Goal: Task Accomplishment & Management: Manage account settings

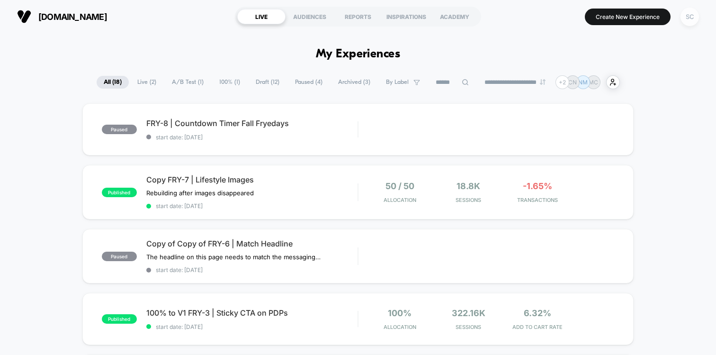
click at [691, 25] on div "SC" at bounding box center [690, 17] width 18 height 18
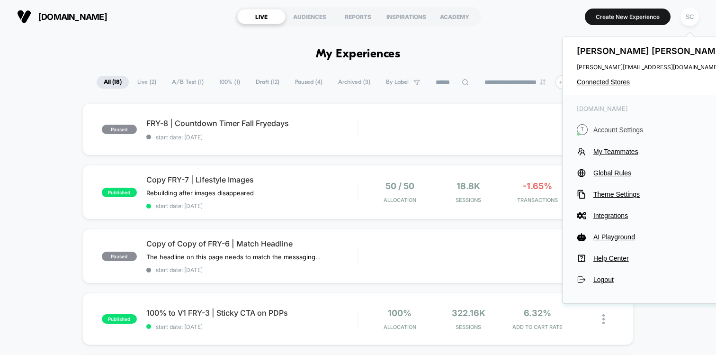
click at [615, 132] on span "Account Settings" at bounding box center [659, 130] width 133 height 8
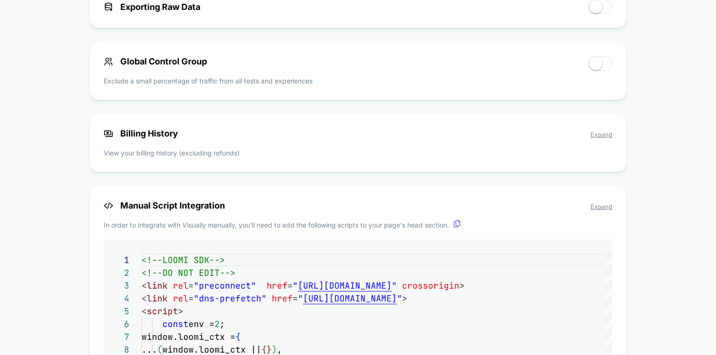
scroll to position [695, 0]
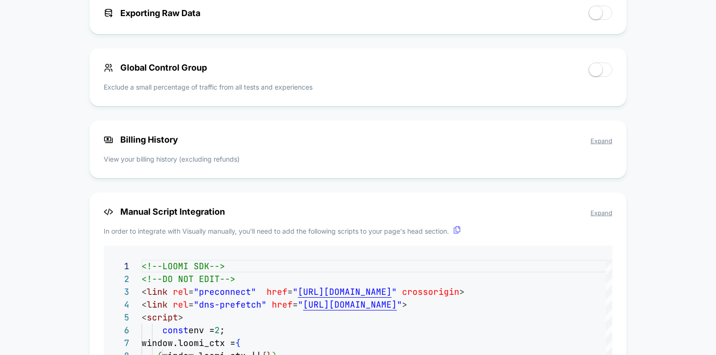
click at [276, 144] on span "Billing History Expand" at bounding box center [358, 139] width 509 height 10
click at [596, 141] on span "Expand" at bounding box center [602, 141] width 22 height 8
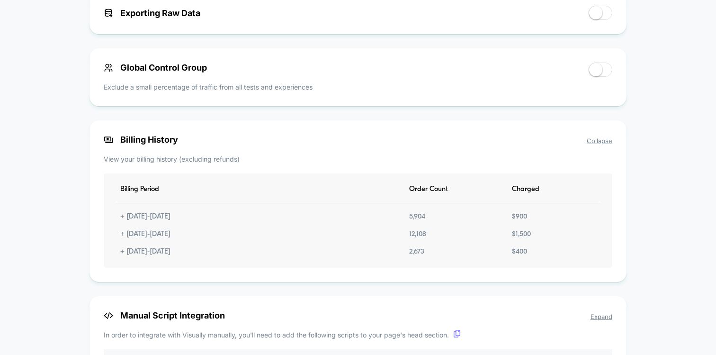
scroll to position [708, 0]
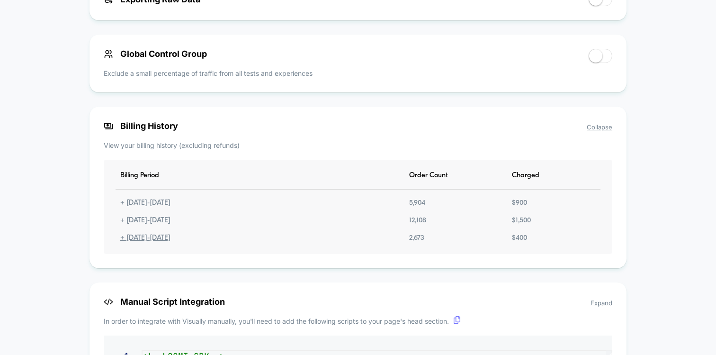
click at [119, 242] on div "+ [DATE] - [DATE]" at bounding box center [146, 238] width 60 height 8
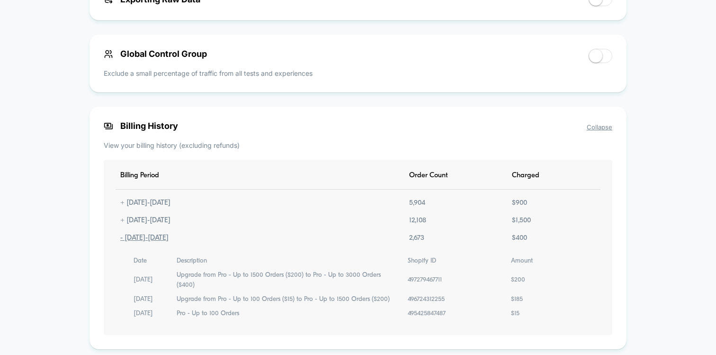
click at [119, 242] on div "- [DATE] - [DATE]" at bounding box center [145, 238] width 58 height 8
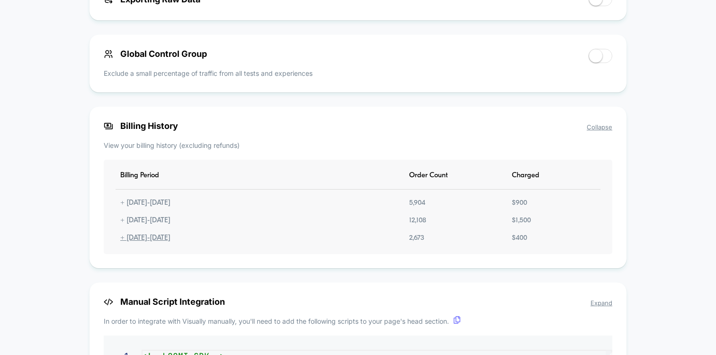
click at [122, 241] on div "+ [DATE] - [DATE]" at bounding box center [146, 238] width 60 height 8
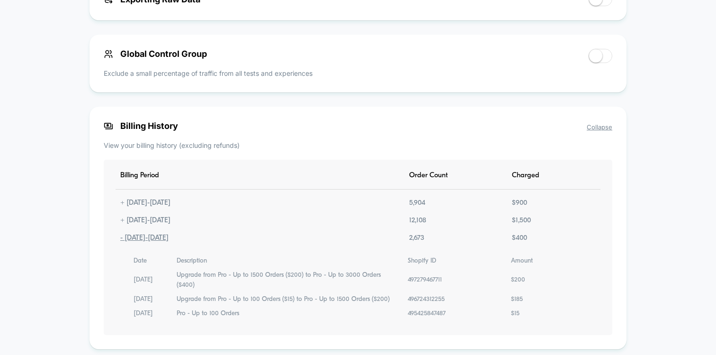
click at [123, 242] on div "- [DATE] - [DATE]" at bounding box center [145, 238] width 58 height 8
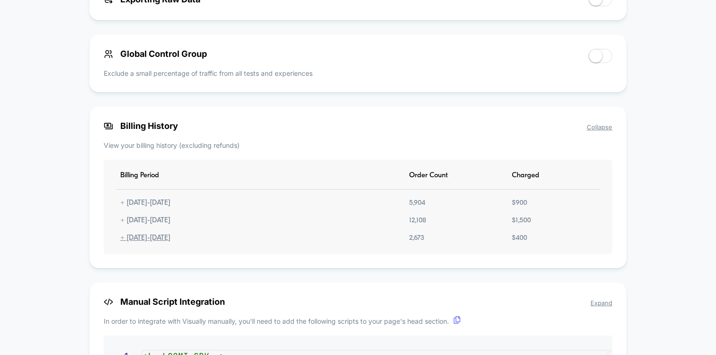
click at [123, 242] on div "+ [DATE] - [DATE]" at bounding box center [146, 238] width 60 height 8
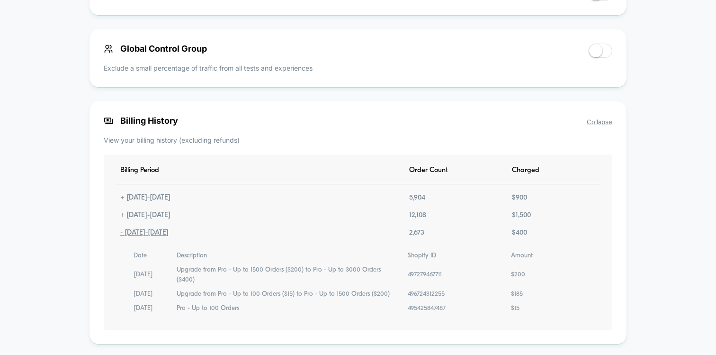
scroll to position [714, 0]
click at [121, 234] on div "- [DATE] - [DATE]" at bounding box center [145, 232] width 58 height 8
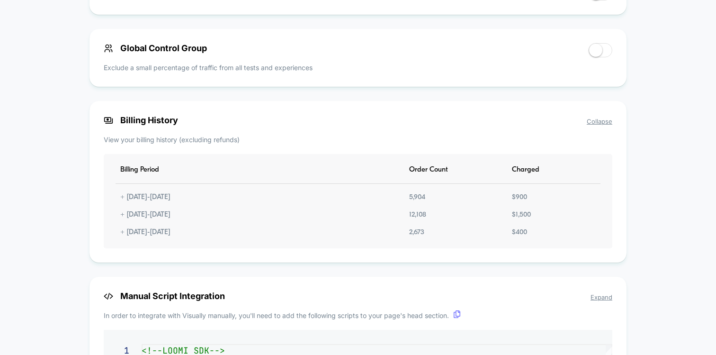
scroll to position [700, 0]
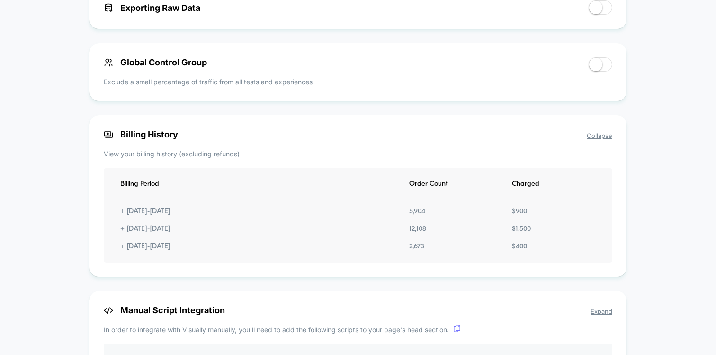
click at [122, 249] on div "+ [DATE] - [DATE]" at bounding box center [146, 246] width 60 height 8
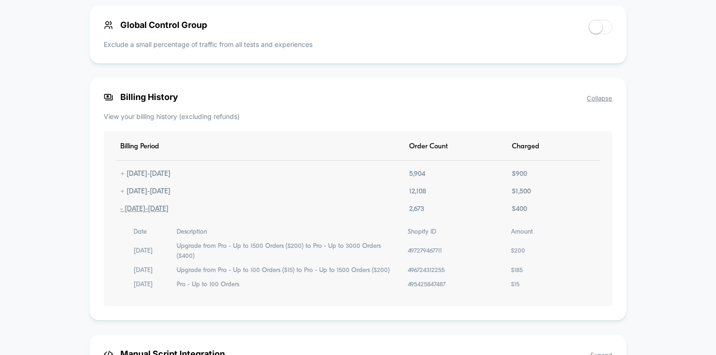
scroll to position [743, 0]
